Goal: Find specific page/section: Find specific page/section

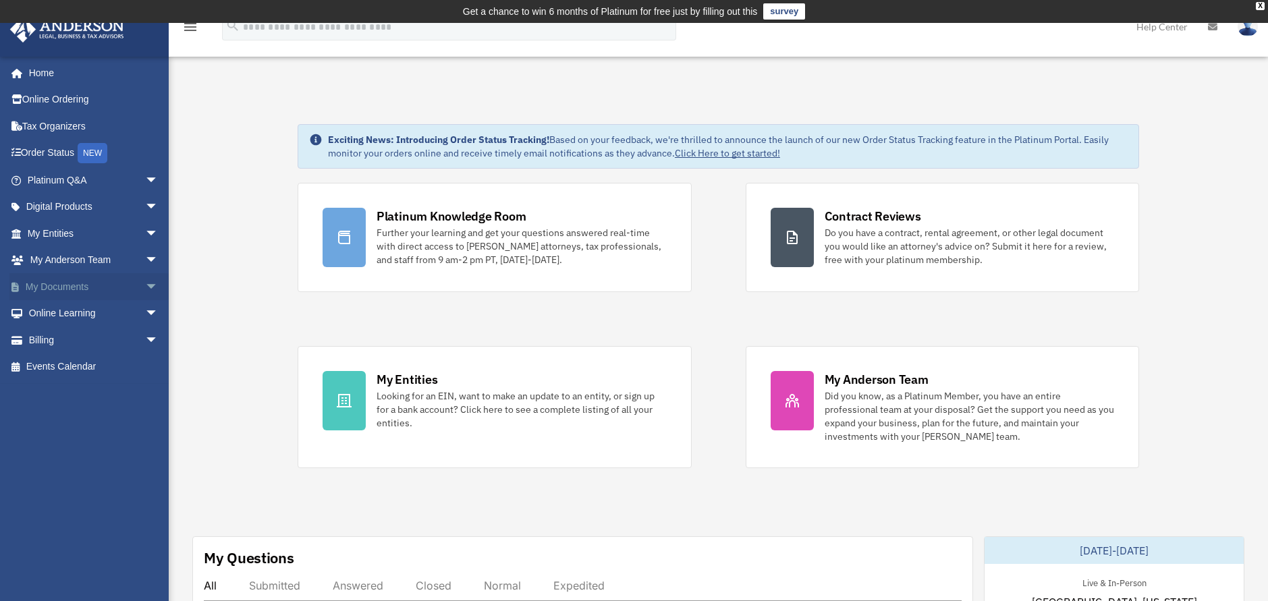
click at [70, 283] on link "My Documents arrow_drop_down" at bounding box center [93, 286] width 169 height 27
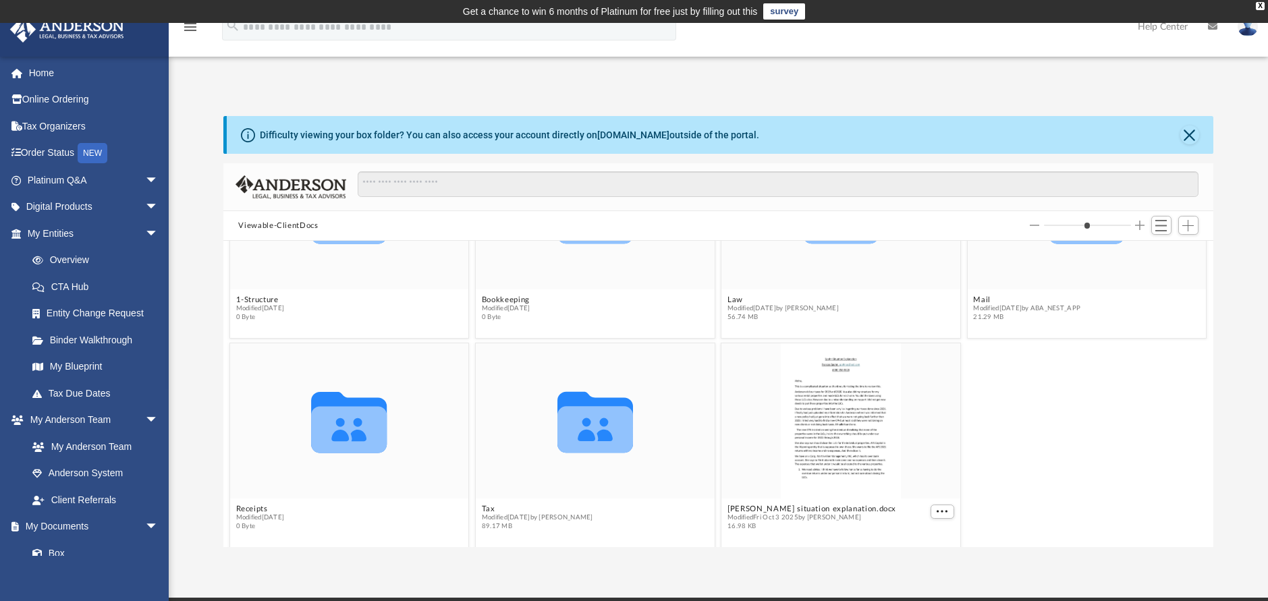
scroll to position [118, 0]
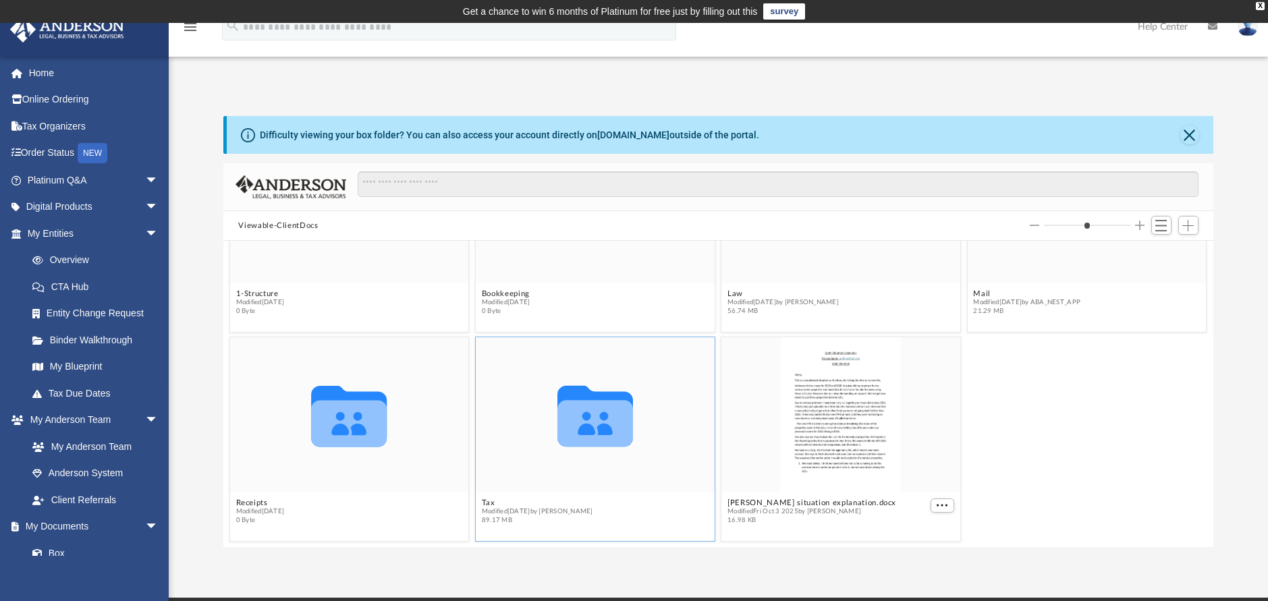
click at [598, 430] on icon "grid" at bounding box center [595, 416] width 76 height 61
drag, startPoint x: 598, startPoint y: 430, endPoint x: 614, endPoint y: 486, distance: 57.5
click at [614, 486] on div "Collaborated Folder" at bounding box center [595, 414] width 239 height 155
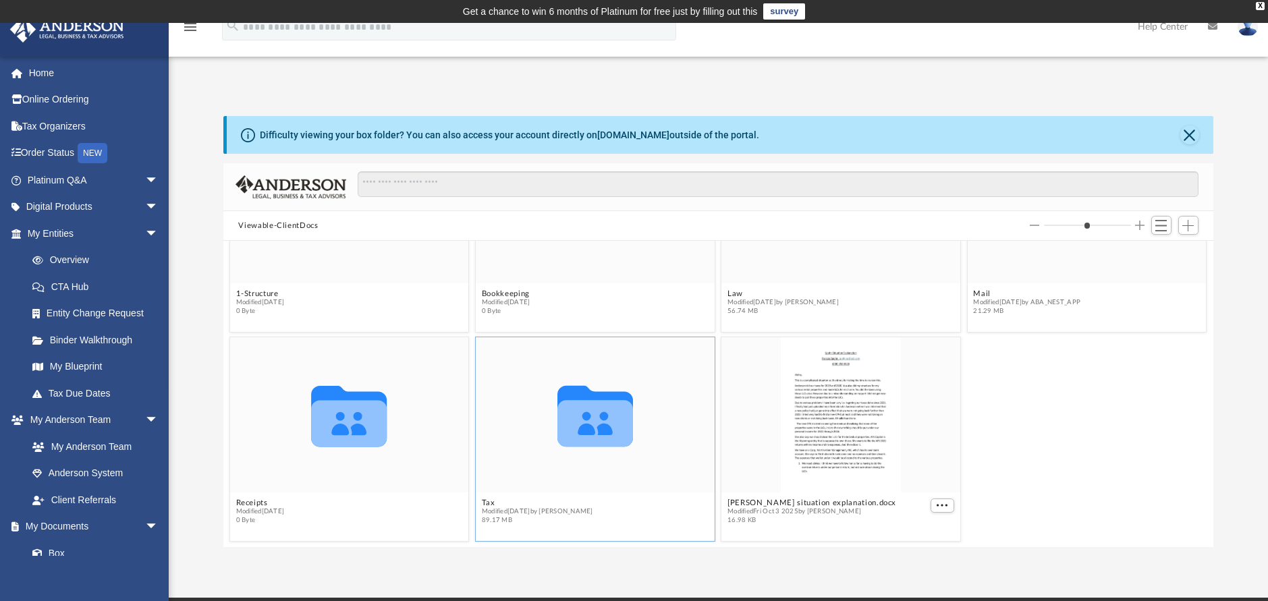
click at [487, 474] on div "Collaborated Folder" at bounding box center [595, 414] width 239 height 155
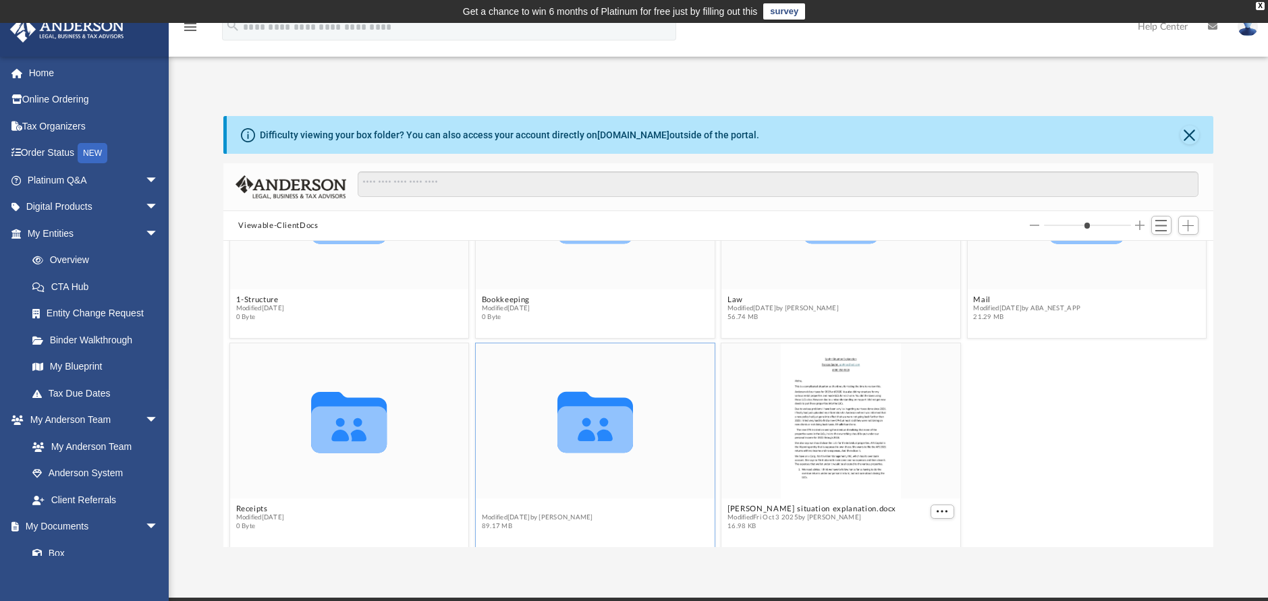
click at [487, 505] on button "Tax" at bounding box center [537, 509] width 111 height 9
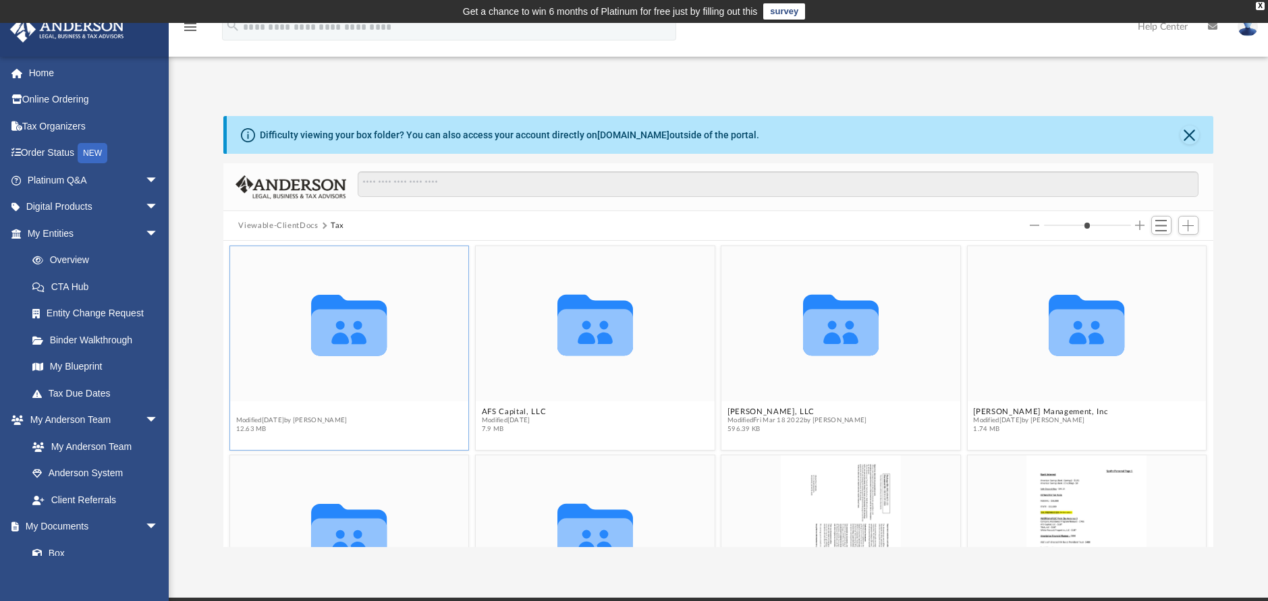
click at [269, 407] on button "2021 Tax Documents" at bounding box center [291, 411] width 111 height 9
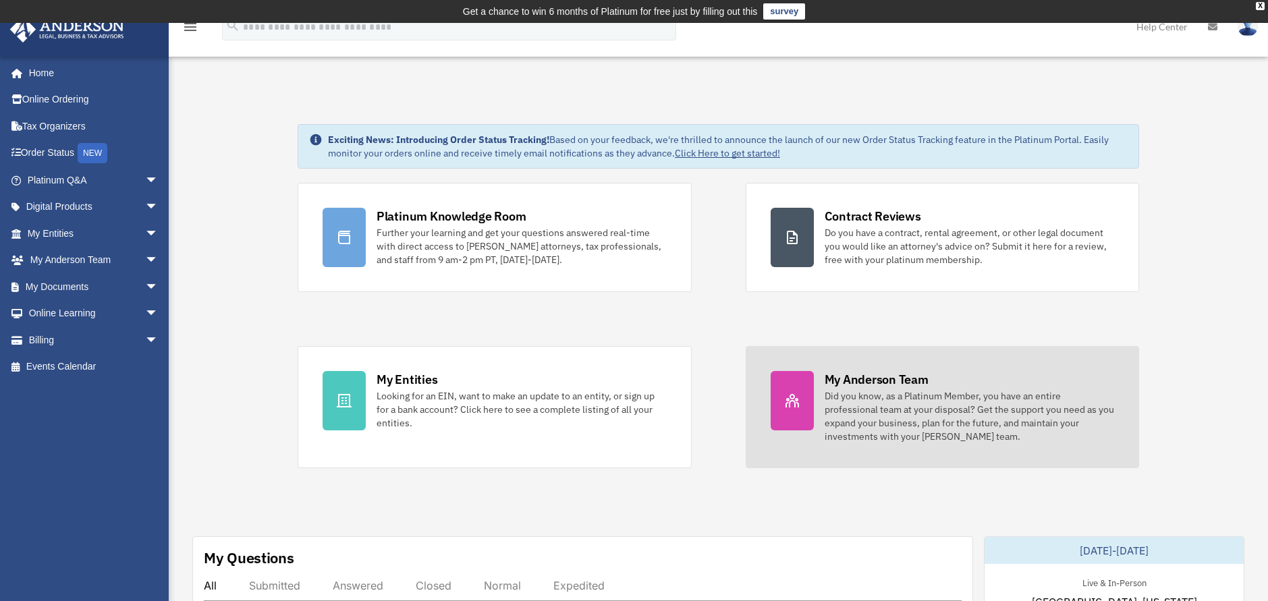
click at [851, 389] on div "Did you know, as a Platinum Member, you have an entire professional team at you…" at bounding box center [969, 416] width 290 height 54
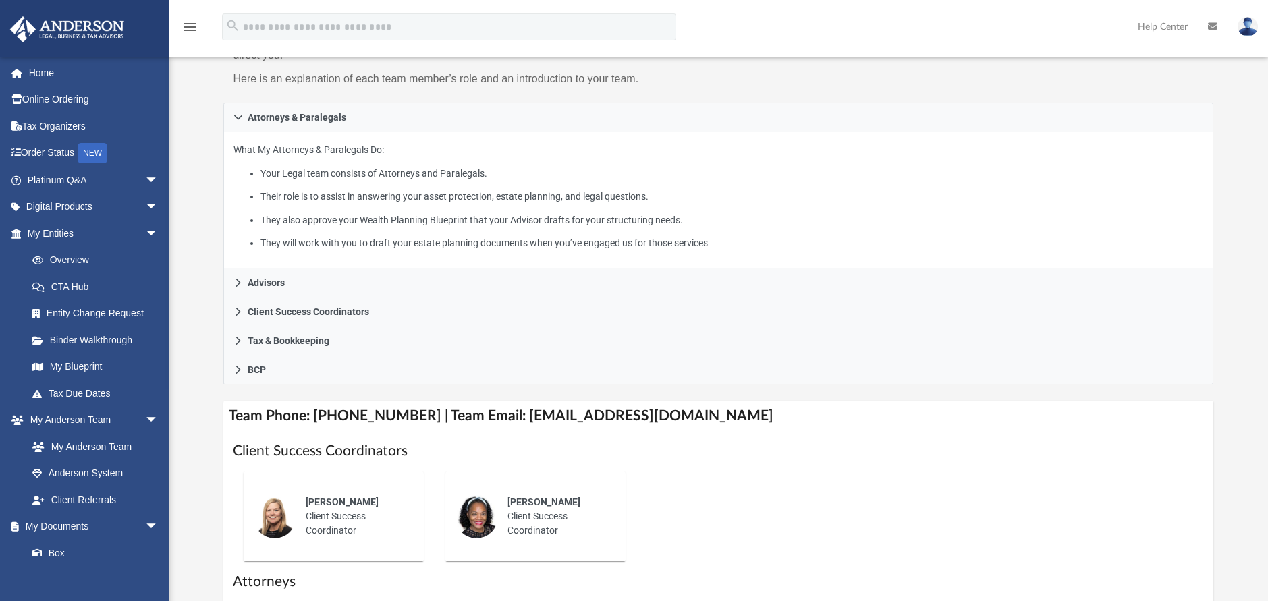
scroll to position [202, 0]
